Goal: Find specific page/section: Find specific page/section

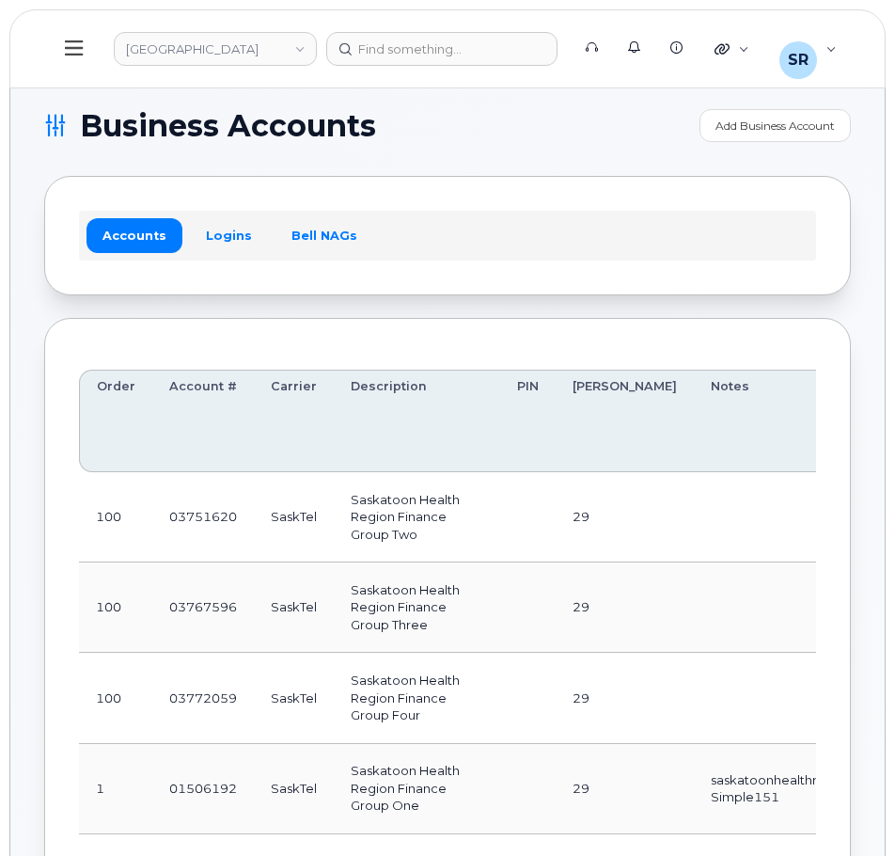
click at [84, 55] on button at bounding box center [74, 49] width 60 height 55
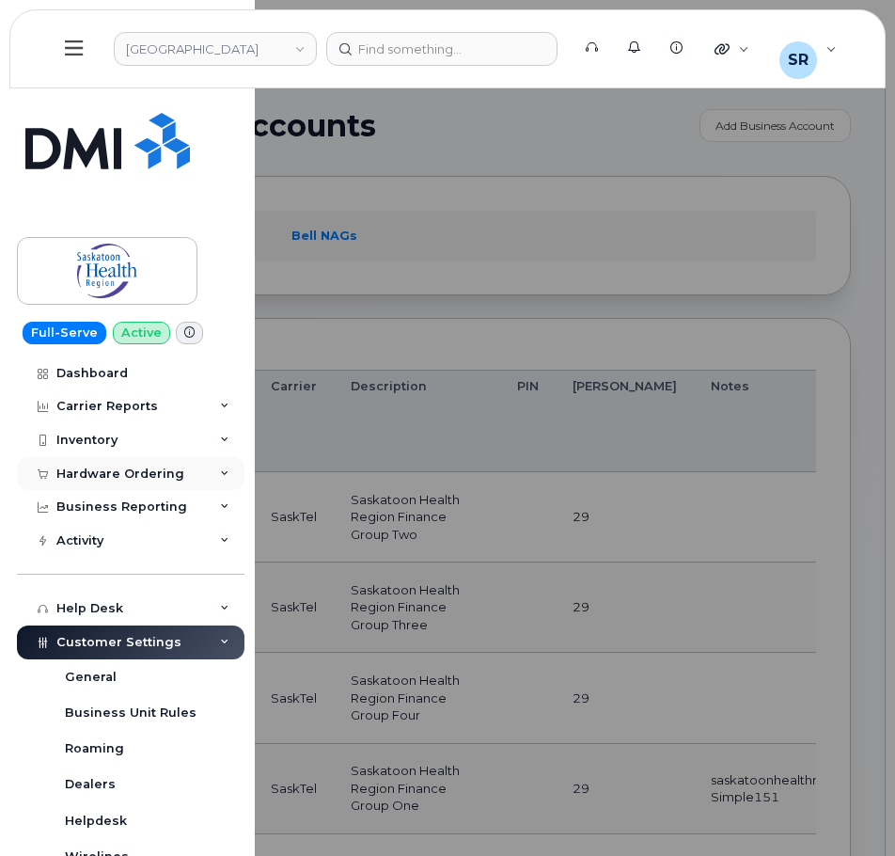
click at [191, 476] on div "Hardware Ordering" at bounding box center [131, 474] width 228 height 34
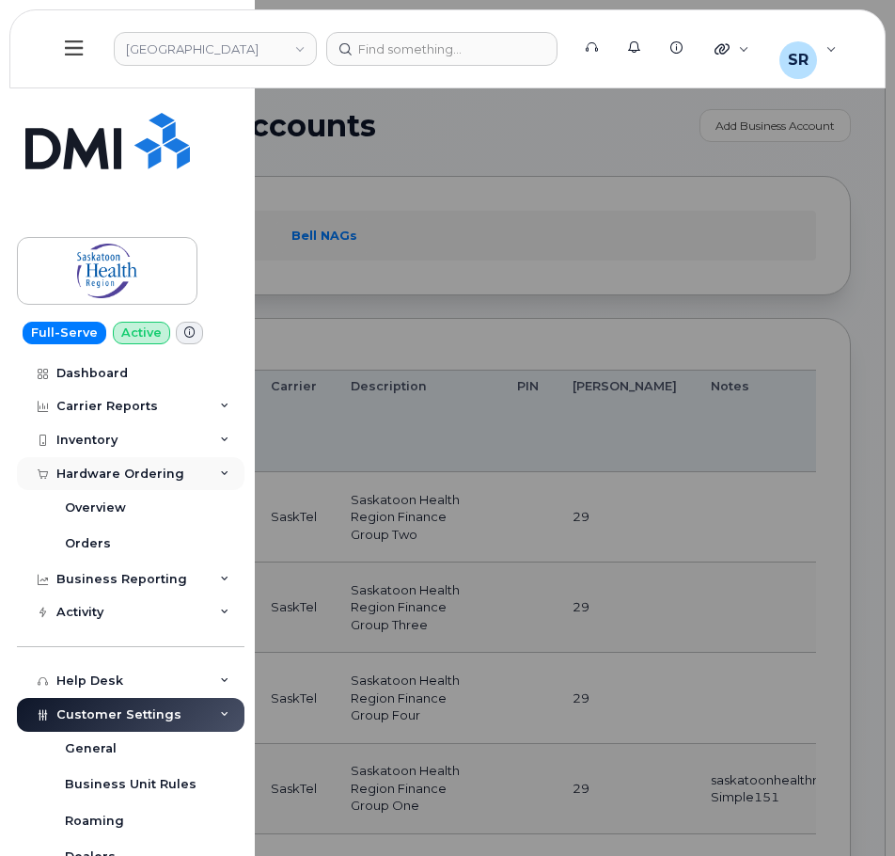
click at [191, 476] on div "Hardware Ordering" at bounding box center [131, 474] width 228 height 34
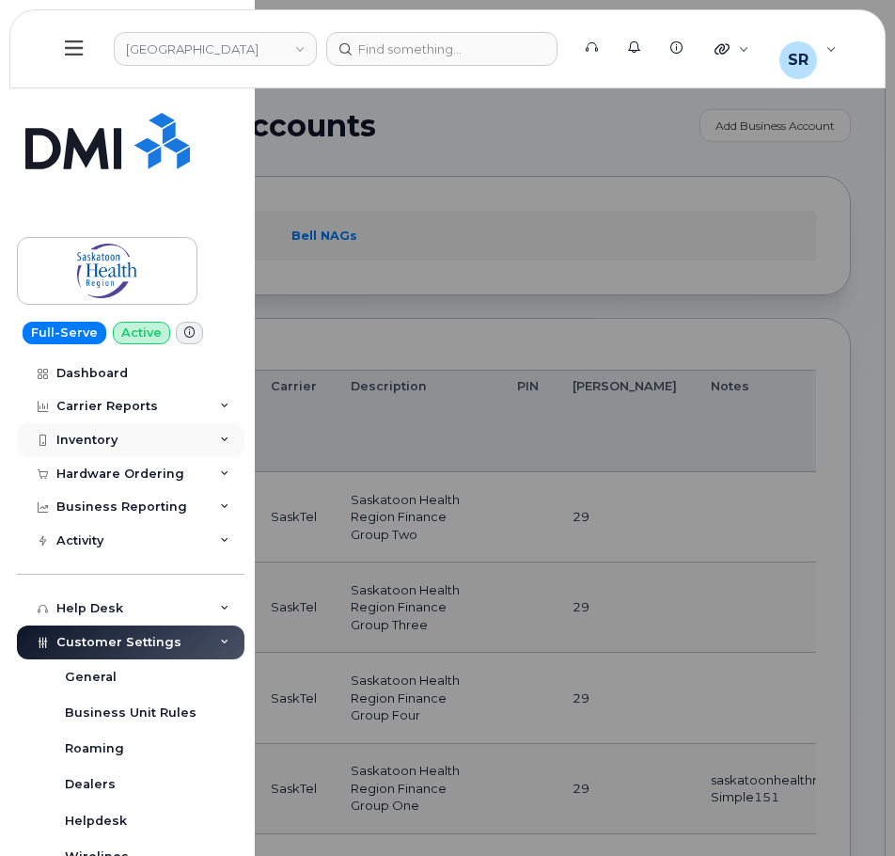
click at [202, 443] on div "Inventory" at bounding box center [131, 440] width 228 height 34
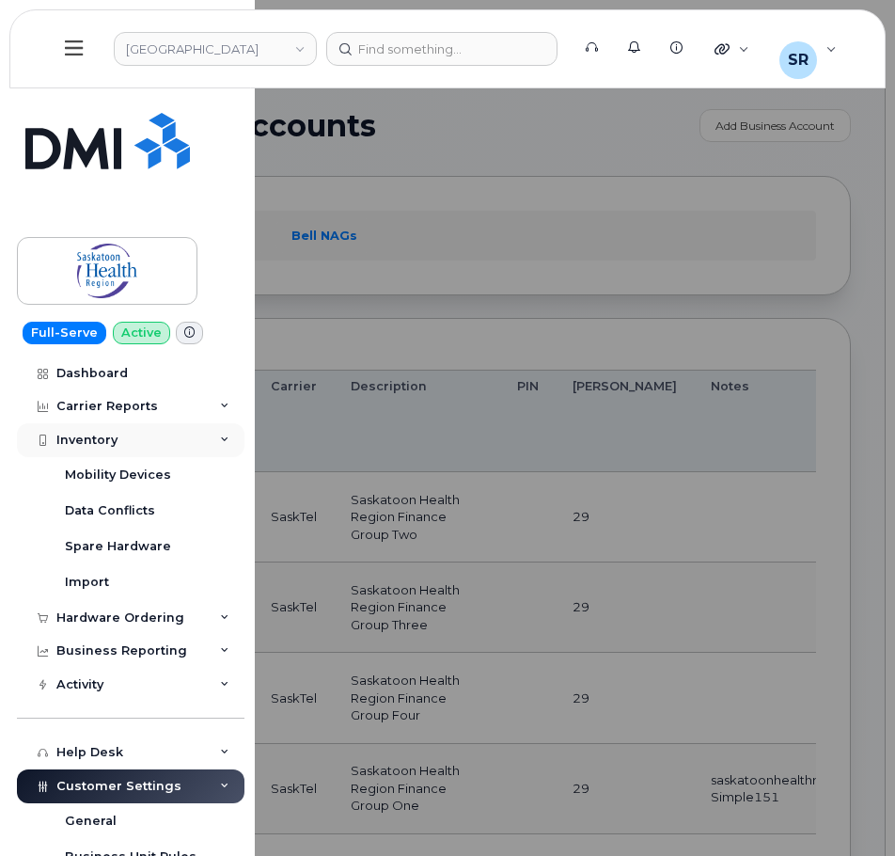
click at [202, 443] on div "Inventory" at bounding box center [131, 440] width 228 height 34
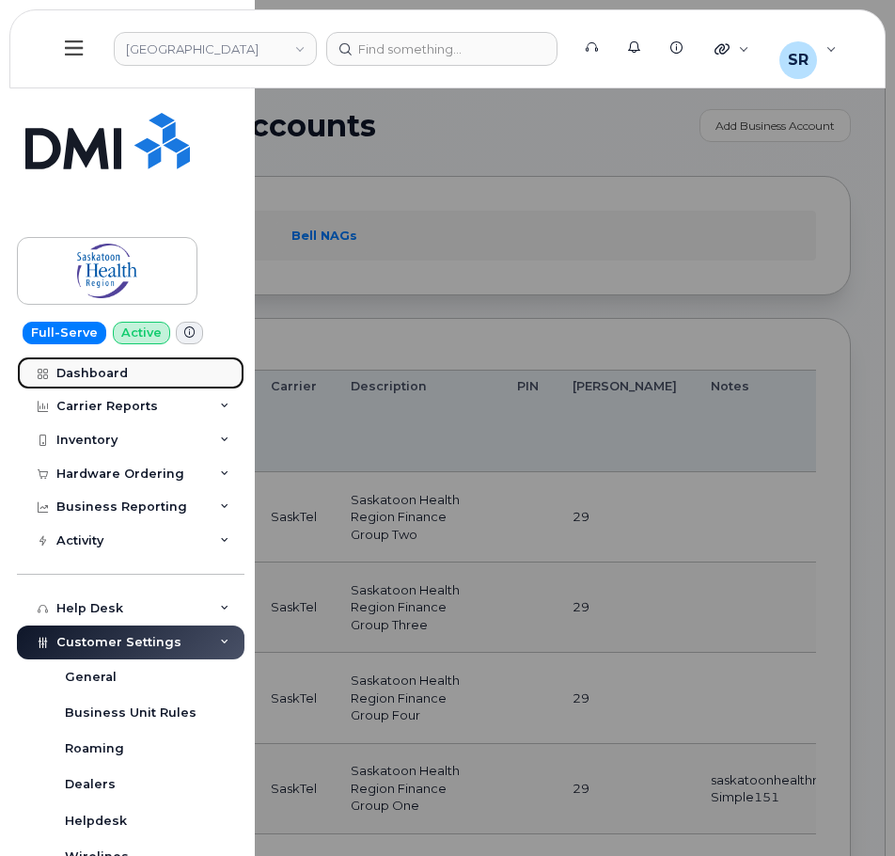
click at [115, 370] on div "Dashboard" at bounding box center [91, 373] width 71 height 15
